Goal: Task Accomplishment & Management: Use online tool/utility

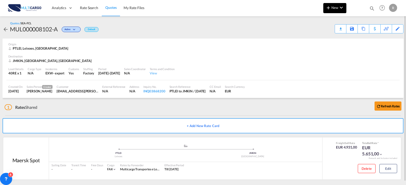
click at [336, 8] on span "New" at bounding box center [334, 8] width 19 height 4
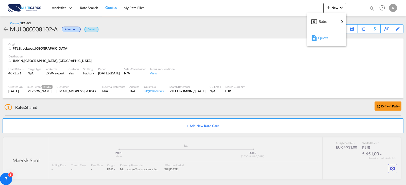
click at [324, 38] on span "Quote" at bounding box center [321, 38] width 6 height 10
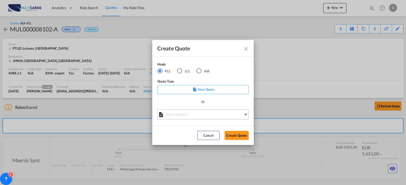
click at [216, 114] on md-select "Select template [DATE] IMP_EXW_FCL [PERSON_NAME] | [DATE] [DATE] IMP_DAP_FCL S/…" at bounding box center [202, 115] width 91 height 10
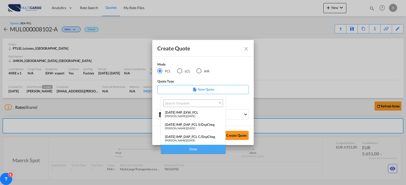
click at [199, 113] on div "[DATE] IMP_EXW_FCL" at bounding box center [193, 113] width 57 height 4
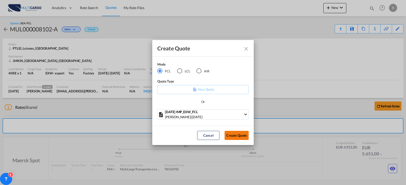
click at [232, 139] on button "Create Quote" at bounding box center [236, 135] width 24 height 9
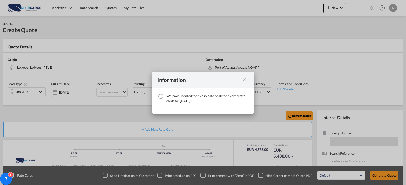
click at [249, 76] on div "Information" at bounding box center [202, 80] width 101 height 17
click at [246, 78] on md-icon "icon-close fg-AAA8AD cursor" at bounding box center [244, 80] width 6 height 6
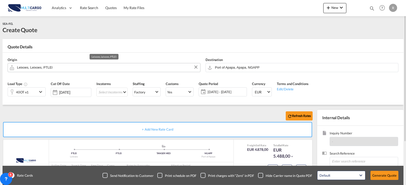
click at [68, 67] on input "Leixoes, Leixoes, PTLEI" at bounding box center [107, 67] width 181 height 9
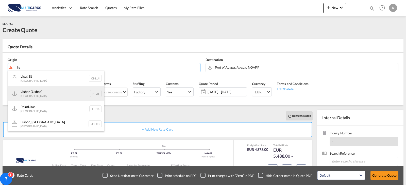
click at [50, 91] on div "Lis bon ( Lis boa) [GEOGRAPHIC_DATA] PTLIS" at bounding box center [56, 93] width 96 height 15
type input "[GEOGRAPHIC_DATA] ([GEOGRAPHIC_DATA]), PTLIS"
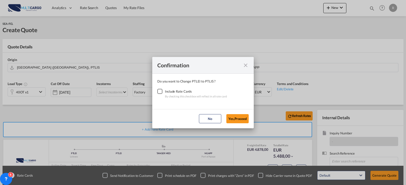
drag, startPoint x: 158, startPoint y: 94, endPoint x: 206, endPoint y: 104, distance: 48.9
click at [159, 94] on div "Checkbox No Ink" at bounding box center [159, 91] width 5 height 5
click at [235, 120] on button "Yes,Proceed" at bounding box center [237, 118] width 22 height 9
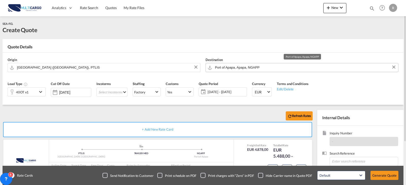
click at [256, 67] on input "Port of Apapa, Apapa, NGAPP" at bounding box center [305, 67] width 181 height 9
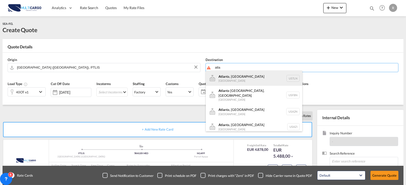
click at [246, 76] on div "Atla nta, IN [GEOGRAPHIC_DATA] [GEOGRAPHIC_DATA]" at bounding box center [254, 78] width 96 height 15
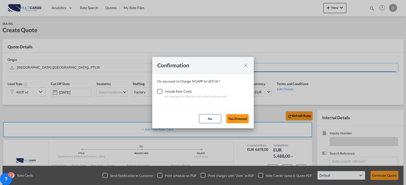
type input "[GEOGRAPHIC_DATA], [GEOGRAPHIC_DATA], [GEOGRAPHIC_DATA]"
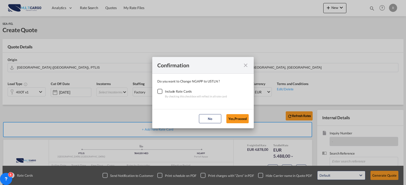
drag, startPoint x: 160, startPoint y: 93, endPoint x: 164, endPoint y: 93, distance: 4.1
click at [161, 93] on div "Checkbox No Ink" at bounding box center [159, 91] width 5 height 5
click at [240, 118] on button "Yes,Proceed" at bounding box center [237, 118] width 22 height 9
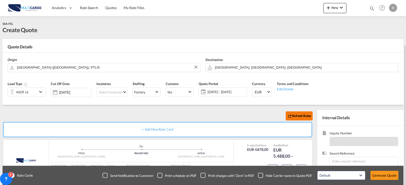
scroll to position [56, 0]
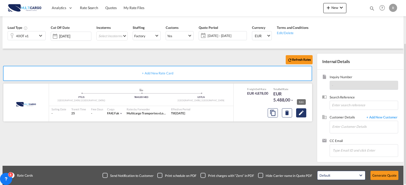
click at [297, 111] on button "Edit" at bounding box center [301, 113] width 10 height 9
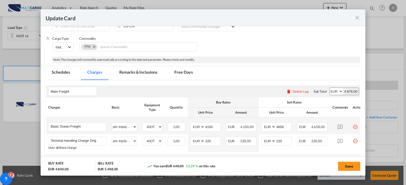
scroll to position [101, 0]
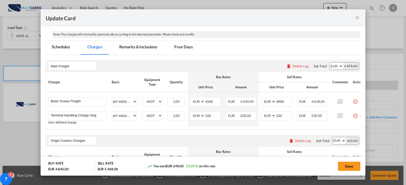
click at [357, 15] on md-icon "icon-close fg-AAA8AD m-0 pointer" at bounding box center [357, 18] width 6 height 6
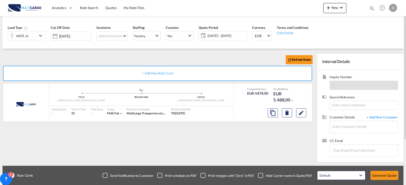
scroll to position [31, 0]
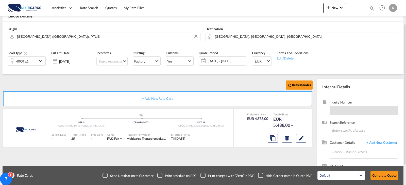
drag, startPoint x: 37, startPoint y: 57, endPoint x: 37, endPoint y: 60, distance: 3.6
click at [37, 59] on div "40OT x1" at bounding box center [22, 61] width 29 height 9
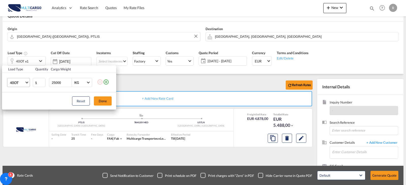
drag, startPoint x: 26, startPoint y: 81, endPoint x: 23, endPoint y: 89, distance: 8.9
click at [26, 81] on md-select-value "40OT" at bounding box center [19, 82] width 20 height 9
click at [27, 61] on md-option "40HC" at bounding box center [23, 61] width 34 height 12
click at [104, 100] on button "Done" at bounding box center [103, 101] width 18 height 9
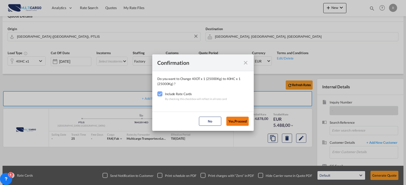
click at [235, 121] on button "Yes,Proceed" at bounding box center [237, 121] width 22 height 9
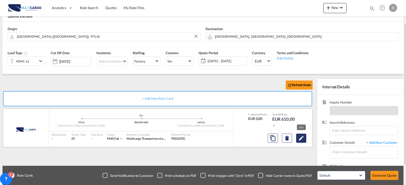
click at [302, 140] on md-icon "Edit" at bounding box center [301, 138] width 6 height 6
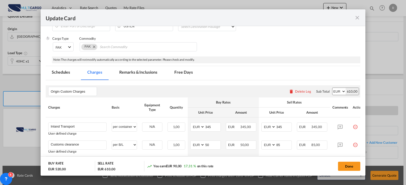
scroll to position [127, 0]
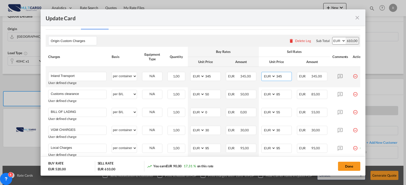
drag, startPoint x: 289, startPoint y: 77, endPoint x: 268, endPoint y: 77, distance: 21.1
click at [268, 77] on md-input-container "AED AFN ALL AMD ANG AOA ARS AUD AWG AZN BAM BBD BDT BGN BHD BIF BMD BND [PERSON…" at bounding box center [276, 76] width 30 height 9
type input "0"
drag, startPoint x: 142, startPoint y: 82, endPoint x: 195, endPoint y: 87, distance: 53.2
click at [147, 85] on td "N/A Please Select Already exists" at bounding box center [152, 77] width 25 height 21
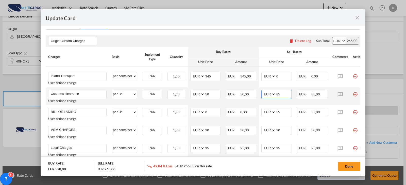
drag, startPoint x: 284, startPoint y: 93, endPoint x: 269, endPoint y: 97, distance: 15.9
click at [268, 94] on md-input-container "AED AFN ALL AMD ANG AOA ARS AUD AWG AZN BAM BBD BDT BGN BHD BIF BMD BND [PERSON…" at bounding box center [276, 94] width 30 height 9
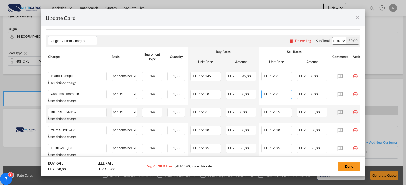
type input "0"
click at [256, 121] on td "EUR 0,00" at bounding box center [241, 115] width 36 height 18
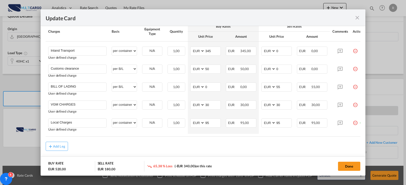
drag, startPoint x: 339, startPoint y: 135, endPoint x: 353, endPoint y: 135, distance: 14.2
click at [353, 135] on table "Charges Basis Equipment Type Quantity Buy Rates Sell Rates Comments Action Unit…" at bounding box center [206, 79] width 321 height 115
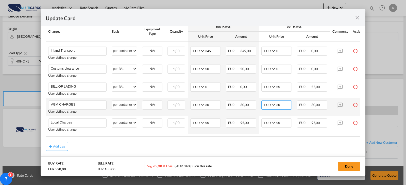
drag, startPoint x: 285, startPoint y: 104, endPoint x: 273, endPoint y: 105, distance: 11.7
click at [274, 105] on md-input-container "AED AFN ALL AMD ANG AOA ARS AUD AWG AZN BAM BBD BDT BGN BHD BIF BMD BND [PERSON…" at bounding box center [276, 105] width 30 height 9
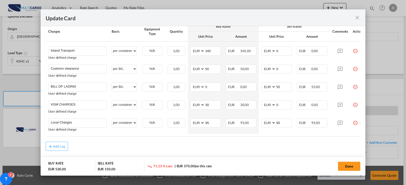
scroll to position [0, 11]
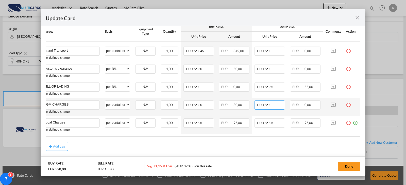
drag, startPoint x: 270, startPoint y: 107, endPoint x: 263, endPoint y: 107, distance: 7.1
click at [263, 107] on md-input-container "AED AFN ALL AMD ANG AOA ARS AUD AWG AZN BAM BBD BDT BGN BHD BIF BMD BND [PERSON…" at bounding box center [269, 105] width 30 height 9
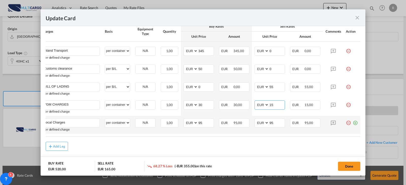
type input "15"
click at [353, 124] on md-icon "icon-plus-circle-outline green-400-fg" at bounding box center [355, 121] width 5 height 5
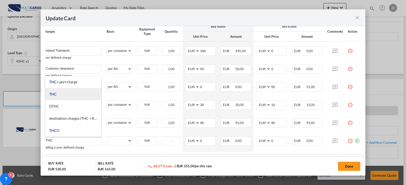
type input "THC"
click at [80, 94] on li "THC" at bounding box center [73, 94] width 56 height 12
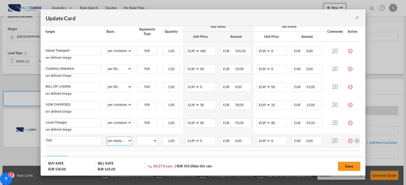
drag, startPoint x: 129, startPoint y: 143, endPoint x: 131, endPoint y: 138, distance: 5.3
click at [129, 143] on select "per equipment per container per B/L per shipping bill per shipment per pallet p…" at bounding box center [119, 141] width 25 height 8
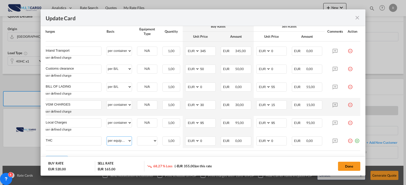
select select "per container"
click at [107, 137] on select "per equipment per container per B/L per shipping bill per shipment per pallet p…" at bounding box center [119, 141] width 25 height 8
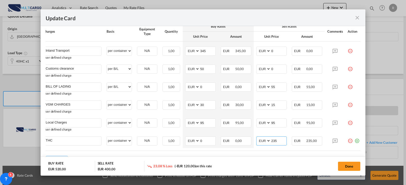
type input "235"
click at [355, 142] on md-icon "icon-plus-circle-outline green-400-fg" at bounding box center [356, 139] width 5 height 5
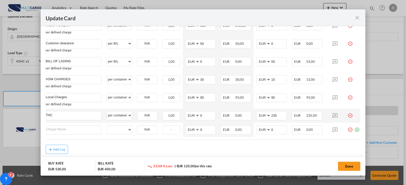
scroll to position [193, 0]
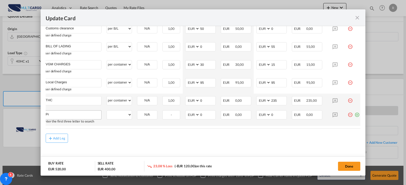
type input "P"
type input "p"
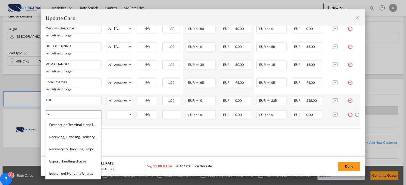
type input "h"
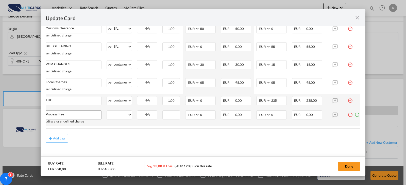
type input "Process Fee"
click at [129, 116] on select "per equipment per container per B/L per shipping bill per shipment per pallet p…" at bounding box center [119, 115] width 25 height 8
select select "per shipment"
click at [107, 111] on select "per equipment per container per B/L per shipping bill per shipment per pallet p…" at bounding box center [119, 115] width 25 height 8
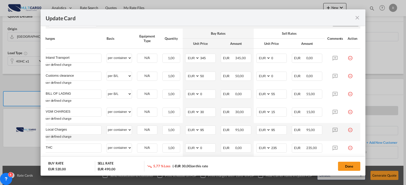
scroll to position [170, 0]
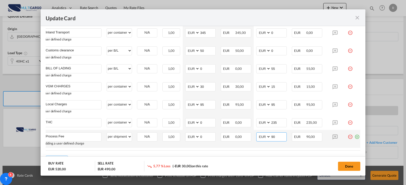
drag, startPoint x: 278, startPoint y: 141, endPoint x: 266, endPoint y: 140, distance: 11.4
click at [266, 140] on md-input-container "AED AFN ALL AMD ANG AOA ARS AUD AWG AZN BAM BBD BDT BGN BHD BIF BMD BND [PERSON…" at bounding box center [271, 137] width 30 height 9
type input "100"
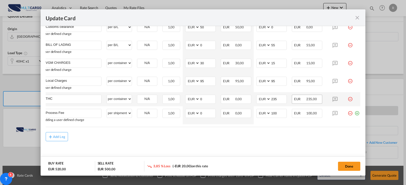
scroll to position [145, 0]
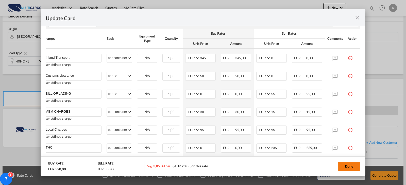
click at [343, 167] on button "Done" at bounding box center [349, 166] width 22 height 9
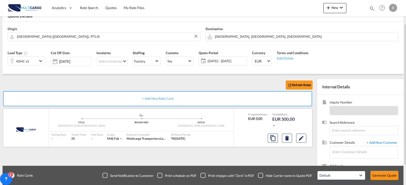
scroll to position [56, 0]
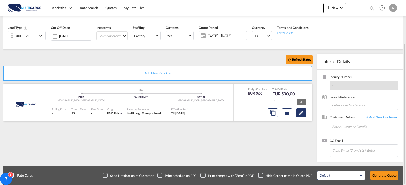
click at [300, 109] on button "Edit" at bounding box center [301, 113] width 10 height 9
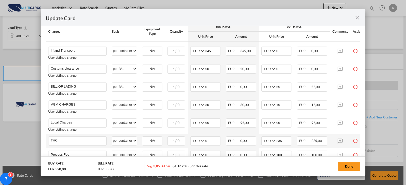
scroll to position [178, 0]
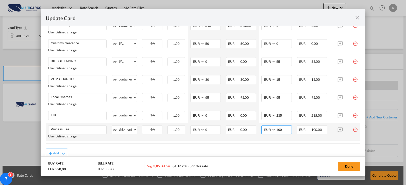
drag, startPoint x: 284, startPoint y: 130, endPoint x: 271, endPoint y: 131, distance: 12.2
click at [271, 131] on md-input-container "AED AFN ALL AMD ANG AOA ARS AUD AWG AZN BAM BBD BDT BGN BHD BIF BMD BND [PERSON…" at bounding box center [276, 130] width 30 height 9
type input "90"
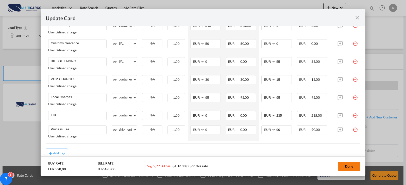
click at [351, 163] on button "Done" at bounding box center [349, 166] width 22 height 9
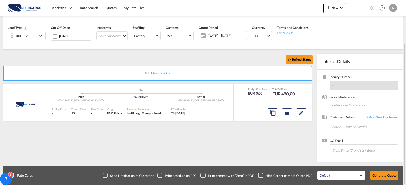
click at [344, 125] on input "Enter Customer Details" at bounding box center [365, 126] width 66 height 11
click at [386, 115] on span "+ Add New Customer" at bounding box center [381, 118] width 34 height 6
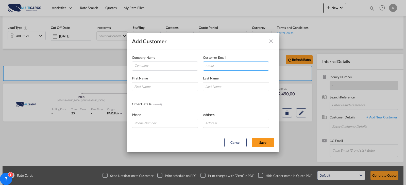
click at [217, 66] on input "Add Customer Company ..." at bounding box center [236, 66] width 66 height 9
click at [157, 66] on input "Company" at bounding box center [165, 66] width 63 height 8
paste input "VIDRALA, S.A"
type input "VIDRALA, S.A"
click at [224, 66] on input "Add Customer Company ..." at bounding box center [236, 66] width 66 height 9
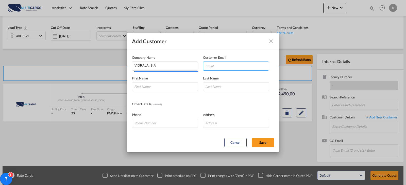
paste input "[EMAIL_ADDRESS][DOMAIN_NAME]"
type input "[EMAIL_ADDRESS][DOMAIN_NAME]"
click at [179, 85] on input "Add Customer Company ..." at bounding box center [165, 86] width 66 height 9
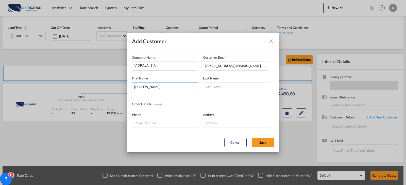
type input "[PERSON_NAME]"
click at [257, 146] on button "Save" at bounding box center [263, 142] width 22 height 9
type input "VIDRALA, S.A, [PERSON_NAME], [EMAIL_ADDRESS][DOMAIN_NAME]"
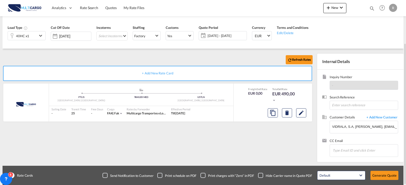
click at [387, 171] on div "Default All in Leg Totals Default Generate Quote" at bounding box center [358, 176] width 86 height 14
click at [386, 176] on button "Generate Quote" at bounding box center [384, 175] width 28 height 9
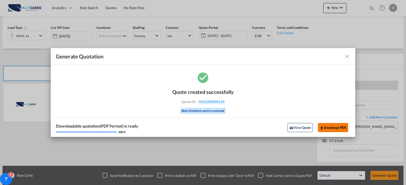
click at [330, 127] on button "Download PDF" at bounding box center [333, 127] width 30 height 9
